Goal: Task Accomplishment & Management: Manage account settings

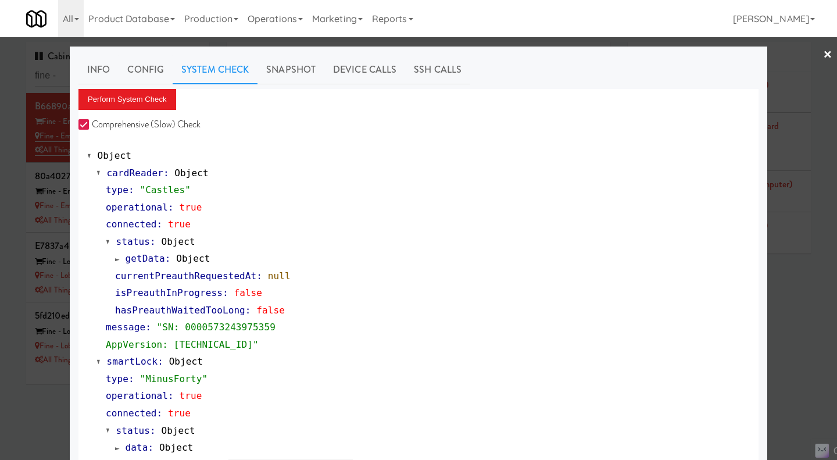
click at [806, 357] on div at bounding box center [418, 230] width 837 height 460
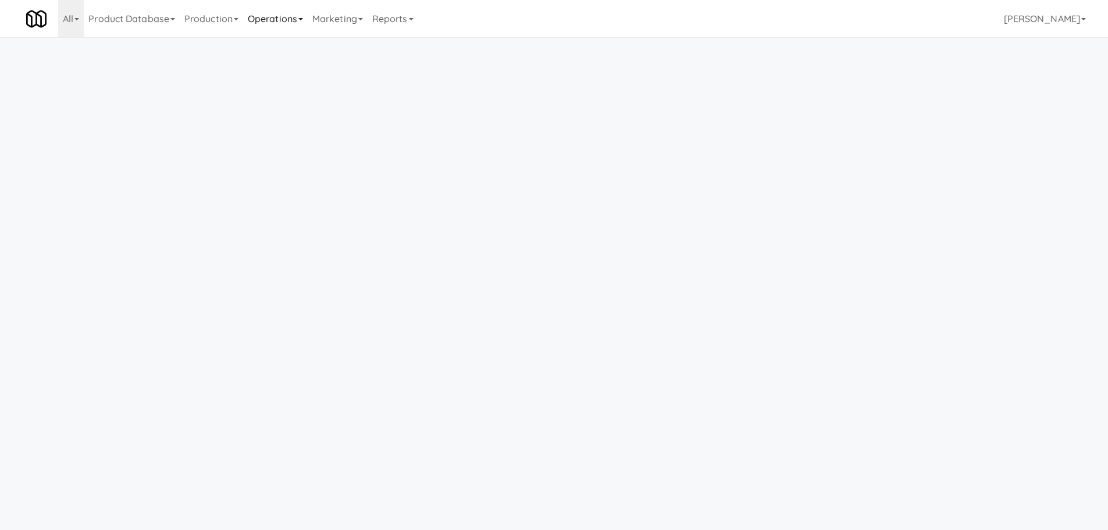
click at [274, 19] on link "Operations" at bounding box center [275, 18] width 65 height 37
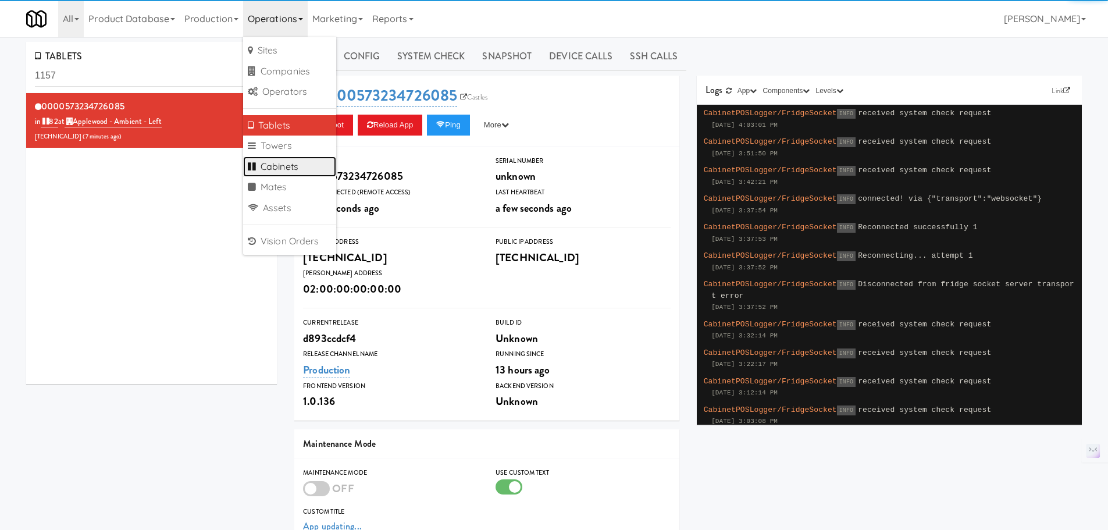
click at [294, 159] on link "Cabinets" at bounding box center [289, 166] width 93 height 21
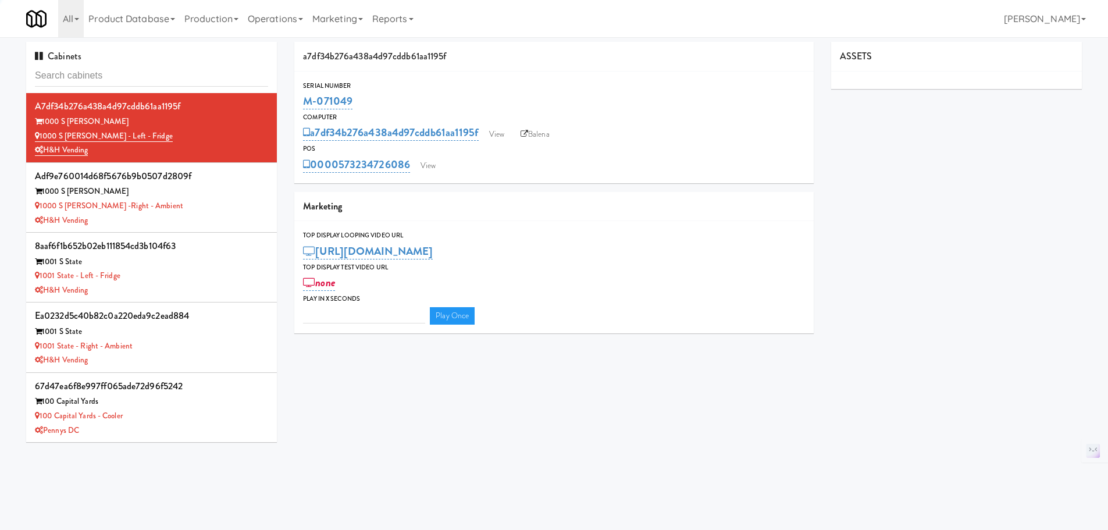
type input "M-152476"
type input "3"
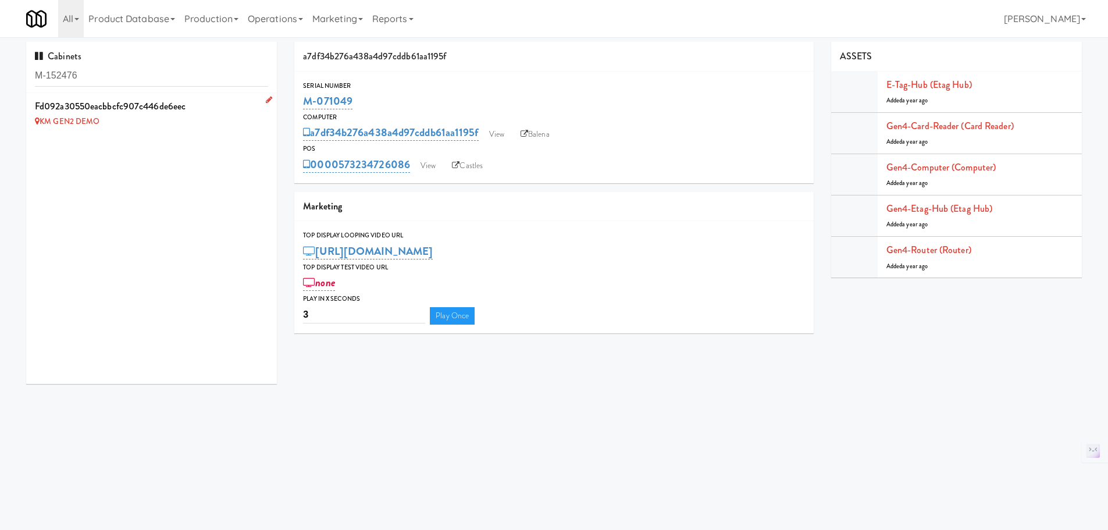
type input "M-152476"
click at [170, 127] on div "KM GEN2 DEMO" at bounding box center [151, 122] width 233 height 15
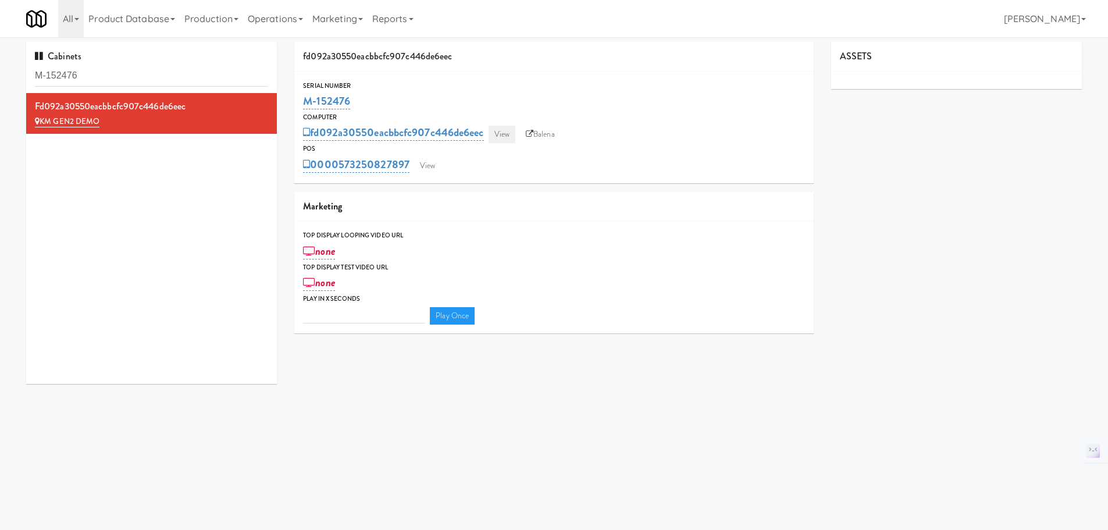
type input "3"
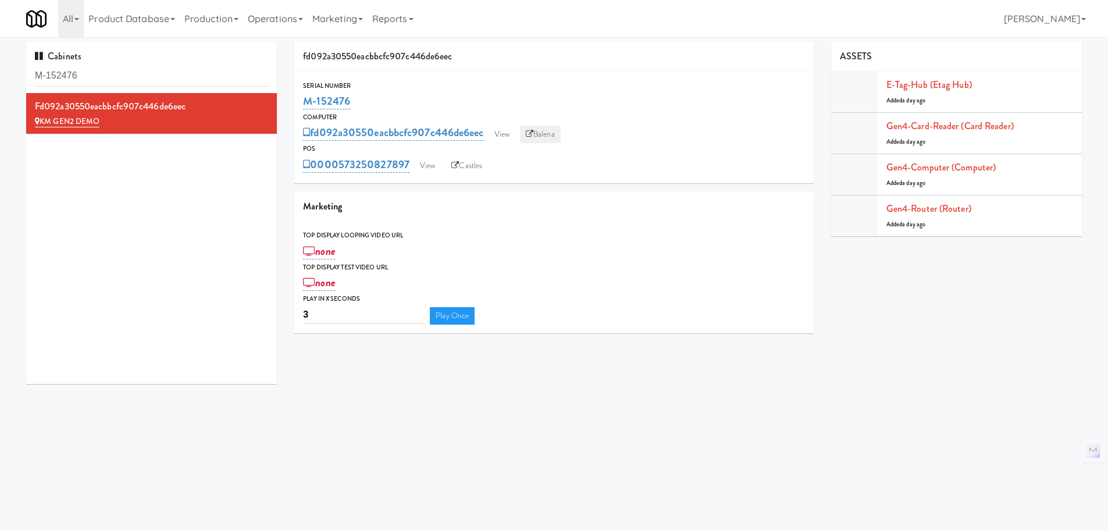
click at [551, 138] on link "Balena" at bounding box center [540, 134] width 41 height 17
click at [193, 78] on input "M-152476" at bounding box center [151, 76] width 233 height 22
paste input "3690"
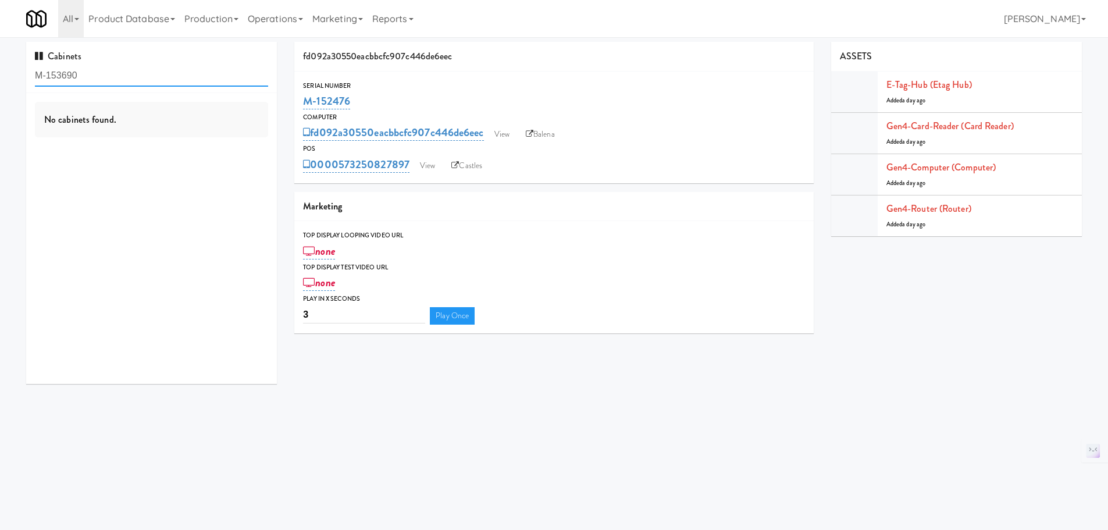
click at [124, 69] on input "M-153690" at bounding box center [151, 76] width 233 height 22
paste input "6485"
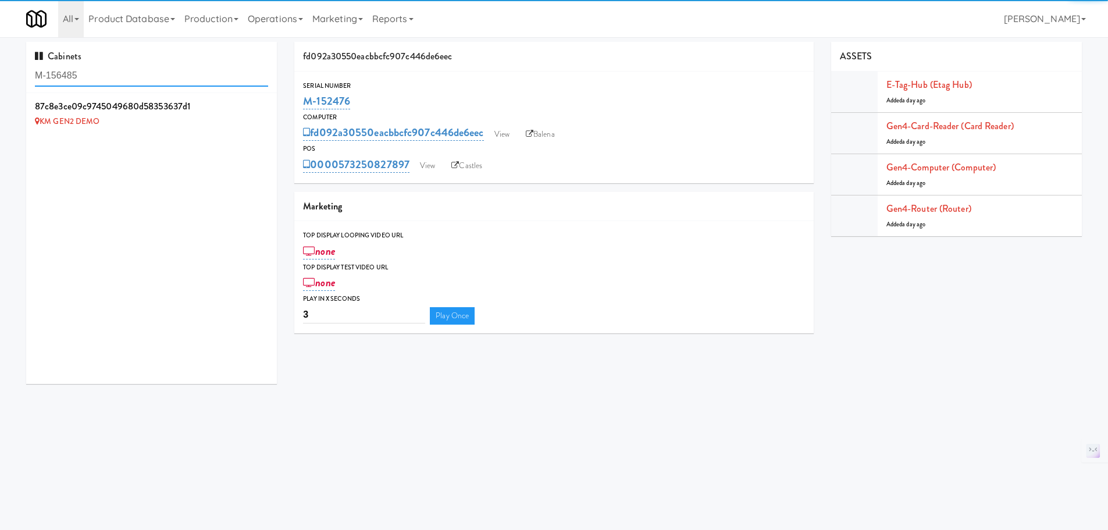
type input "M-156485"
click at [196, 124] on div "KM GEN2 DEMO" at bounding box center [151, 122] width 233 height 15
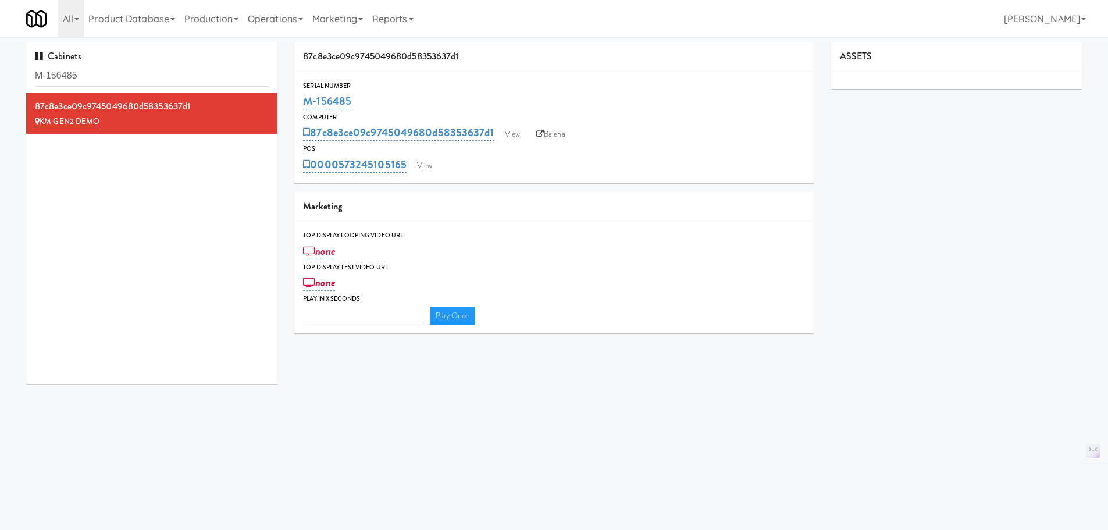
type input "3"
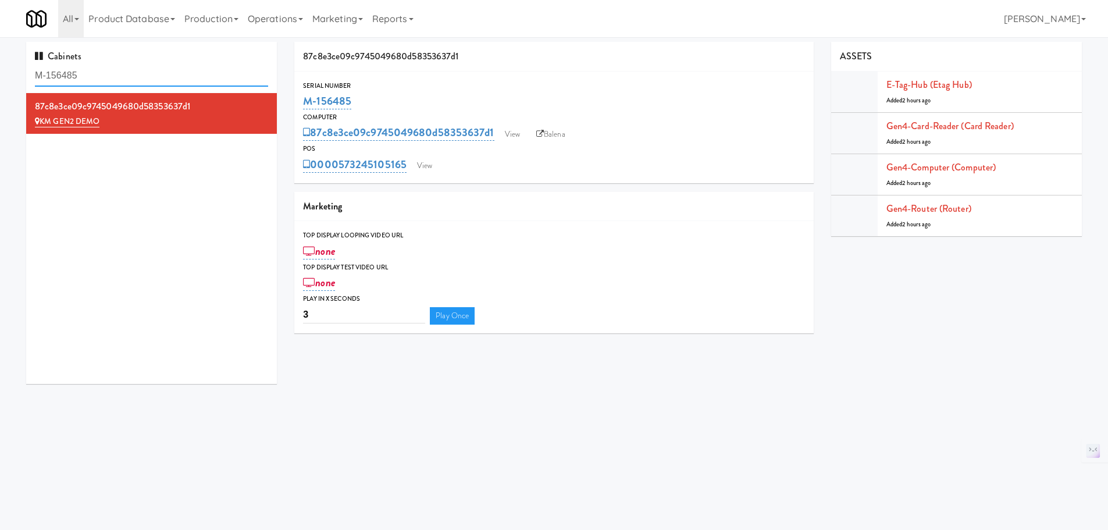
click at [104, 73] on input "M-156485" at bounding box center [151, 76] width 233 height 22
paste input "2464"
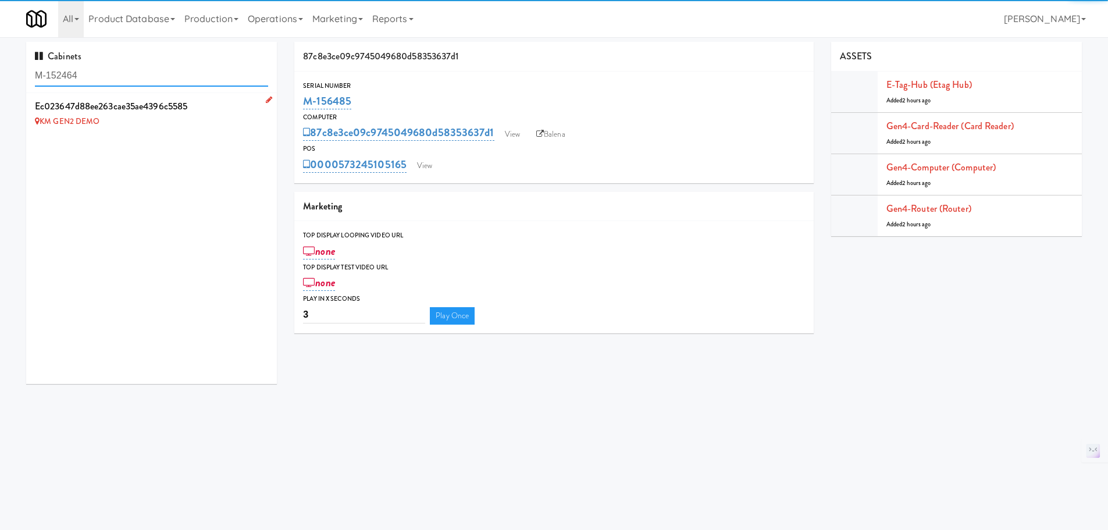
type input "M-152464"
click at [190, 131] on li "ec023647d88ee263cae35ae4396c5585 KM GEN2 DEMO" at bounding box center [151, 113] width 251 height 41
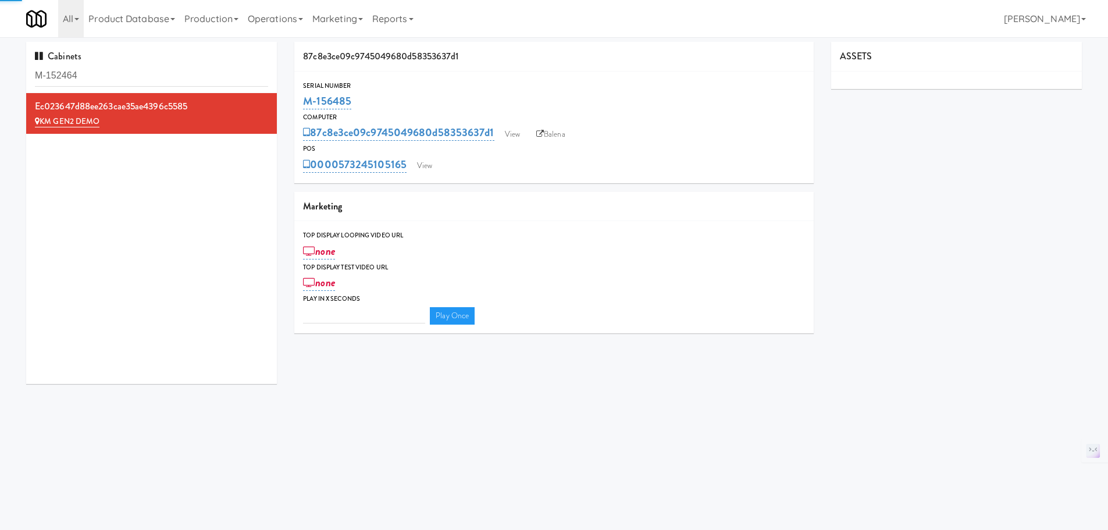
type input "3"
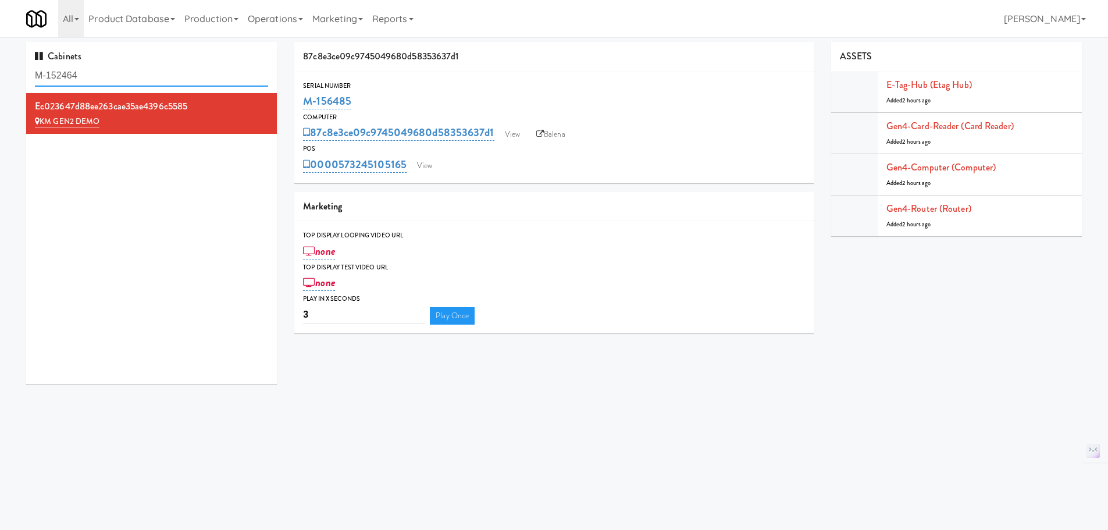
click at [124, 72] on input "M-152464" at bounding box center [151, 76] width 233 height 22
paste input "76"
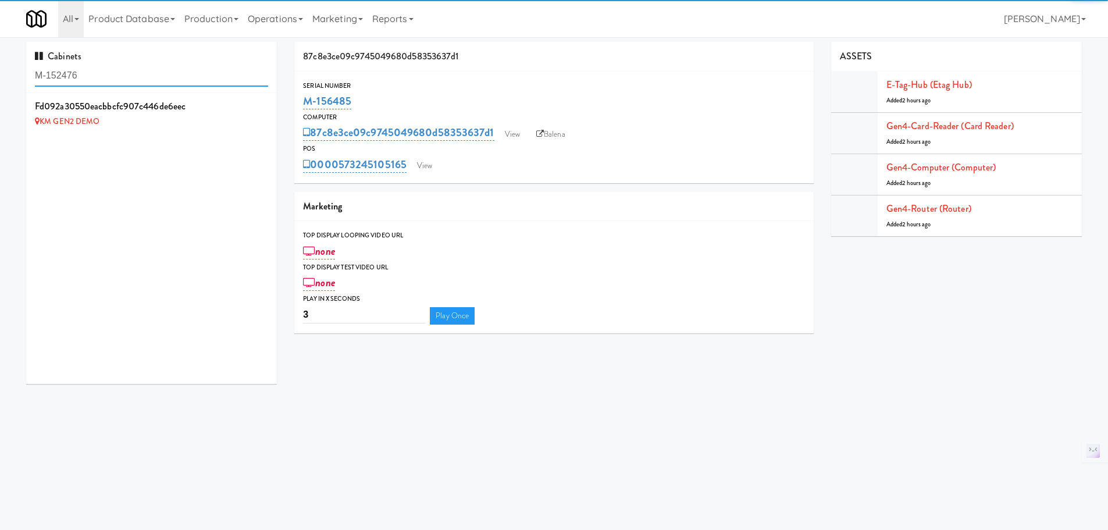
type input "M-152476"
click at [215, 128] on div "KM GEN2 DEMO" at bounding box center [151, 122] width 233 height 15
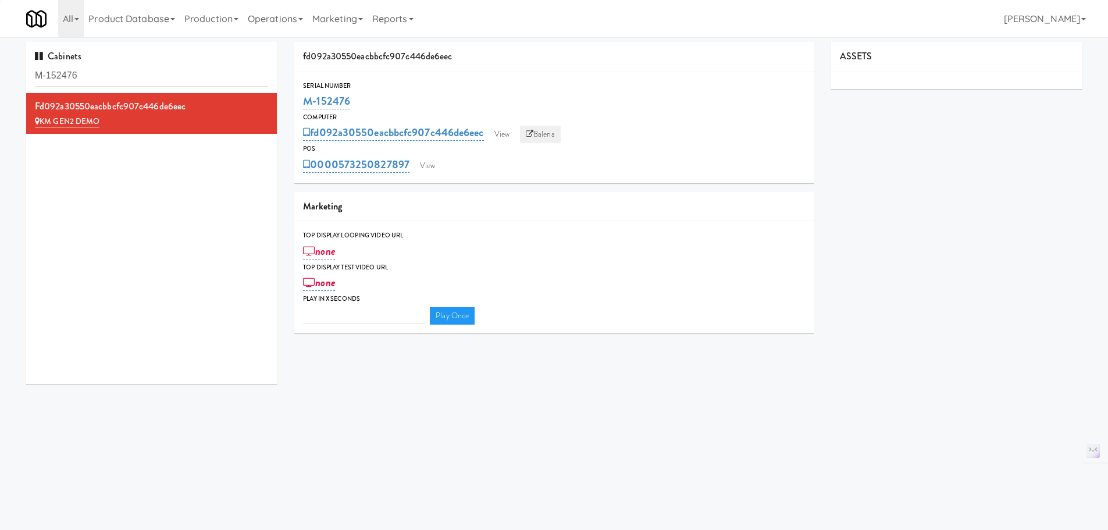
type input "3"
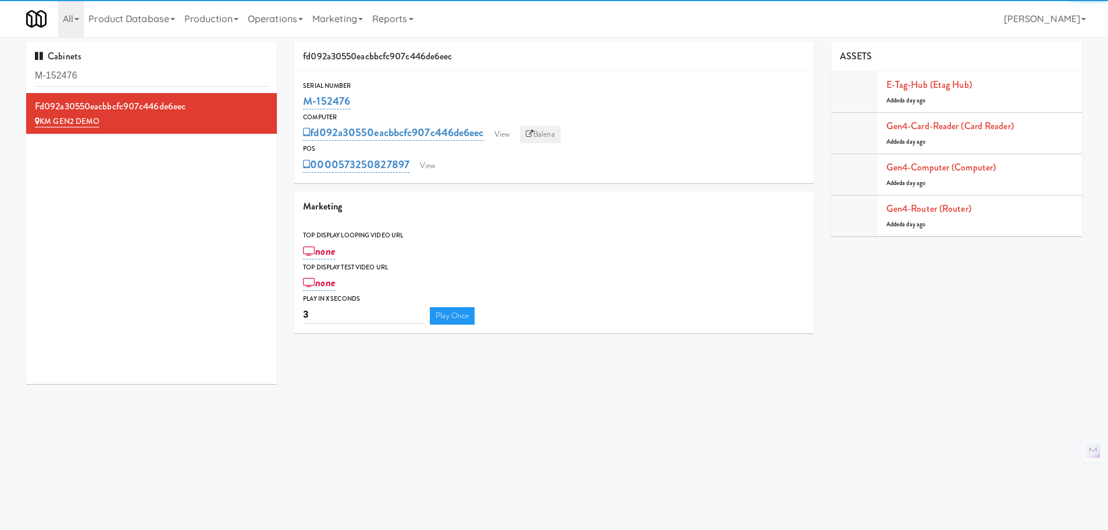
click at [545, 133] on link "Balena" at bounding box center [540, 134] width 41 height 17
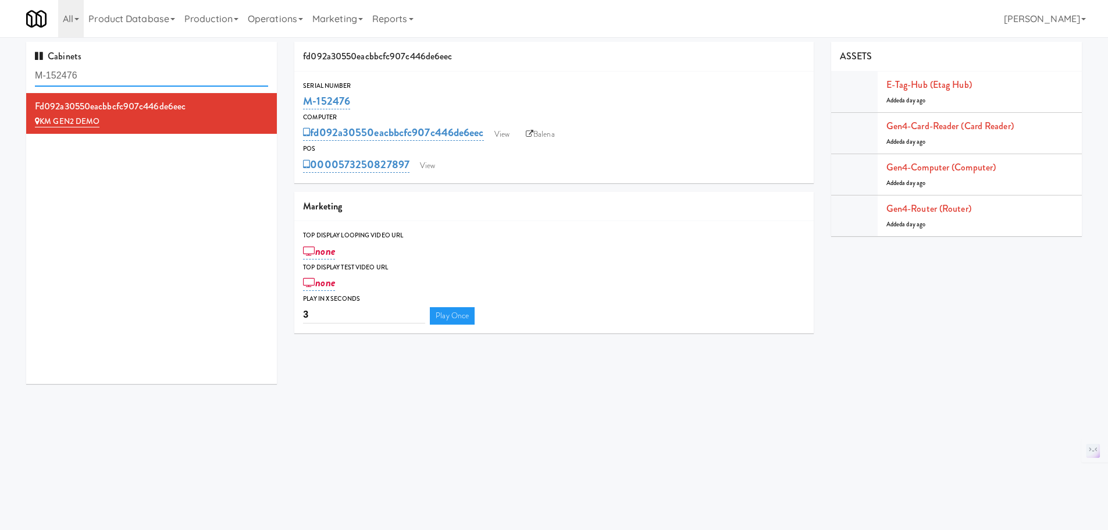
click at [151, 75] on input "M-152476" at bounding box center [151, 76] width 233 height 22
paste input "7815b83cdb50900bbb117d56be3adbb3"
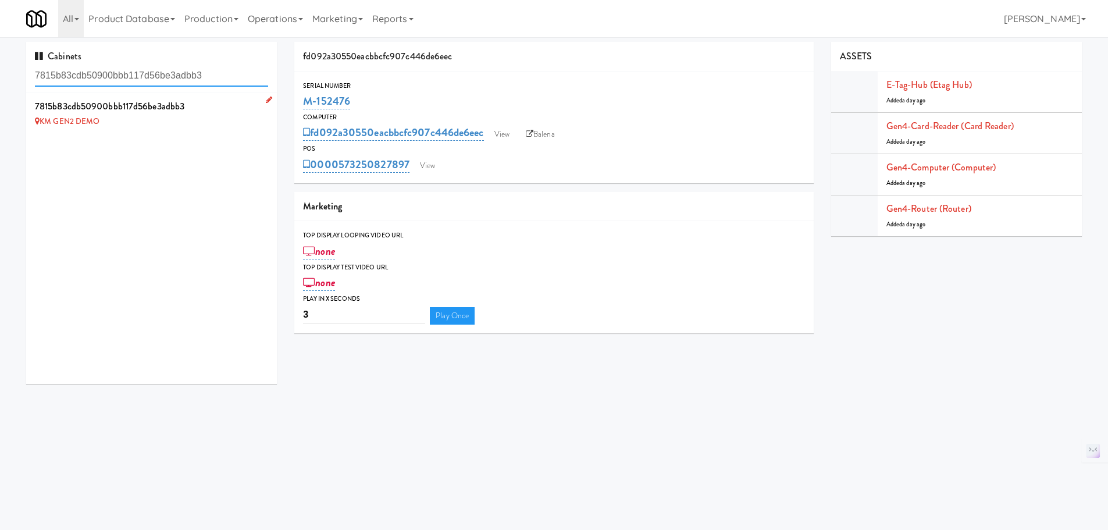
type input "7815b83cdb50900bbb117d56be3adbb3"
click at [206, 126] on div "KM GEN2 DEMO" at bounding box center [151, 122] width 233 height 15
